Goal: Information Seeking & Learning: Learn about a topic

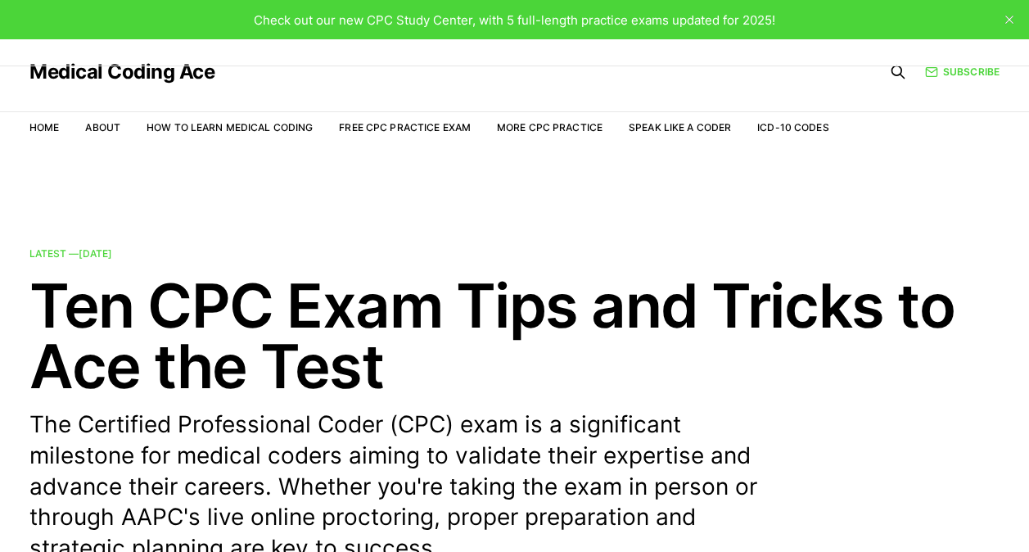
click at [405, 133] on link "Free CPC Practice Exam" at bounding box center [405, 127] width 132 height 12
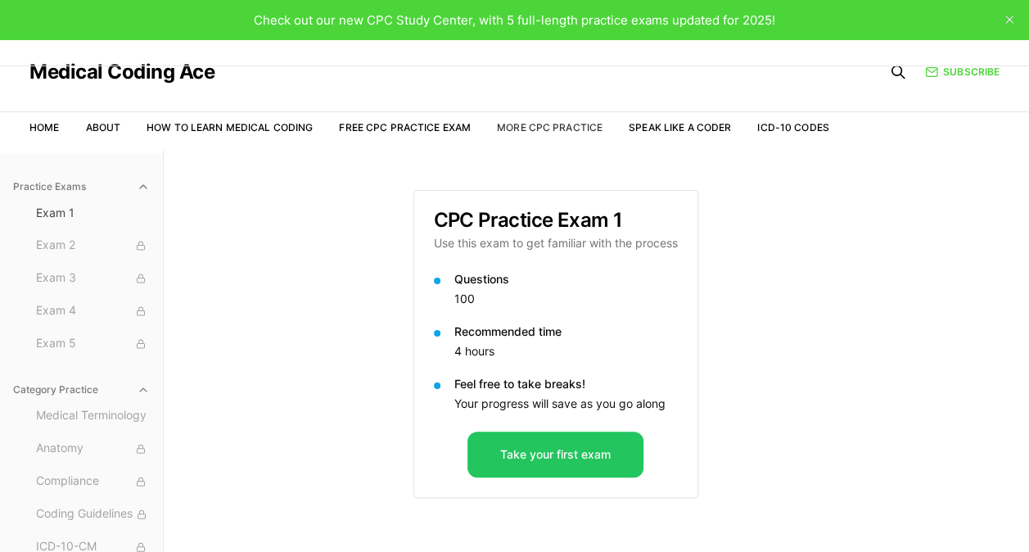
click at [514, 130] on link "More CPC Practice" at bounding box center [550, 127] width 106 height 12
